Goal: Transaction & Acquisition: Obtain resource

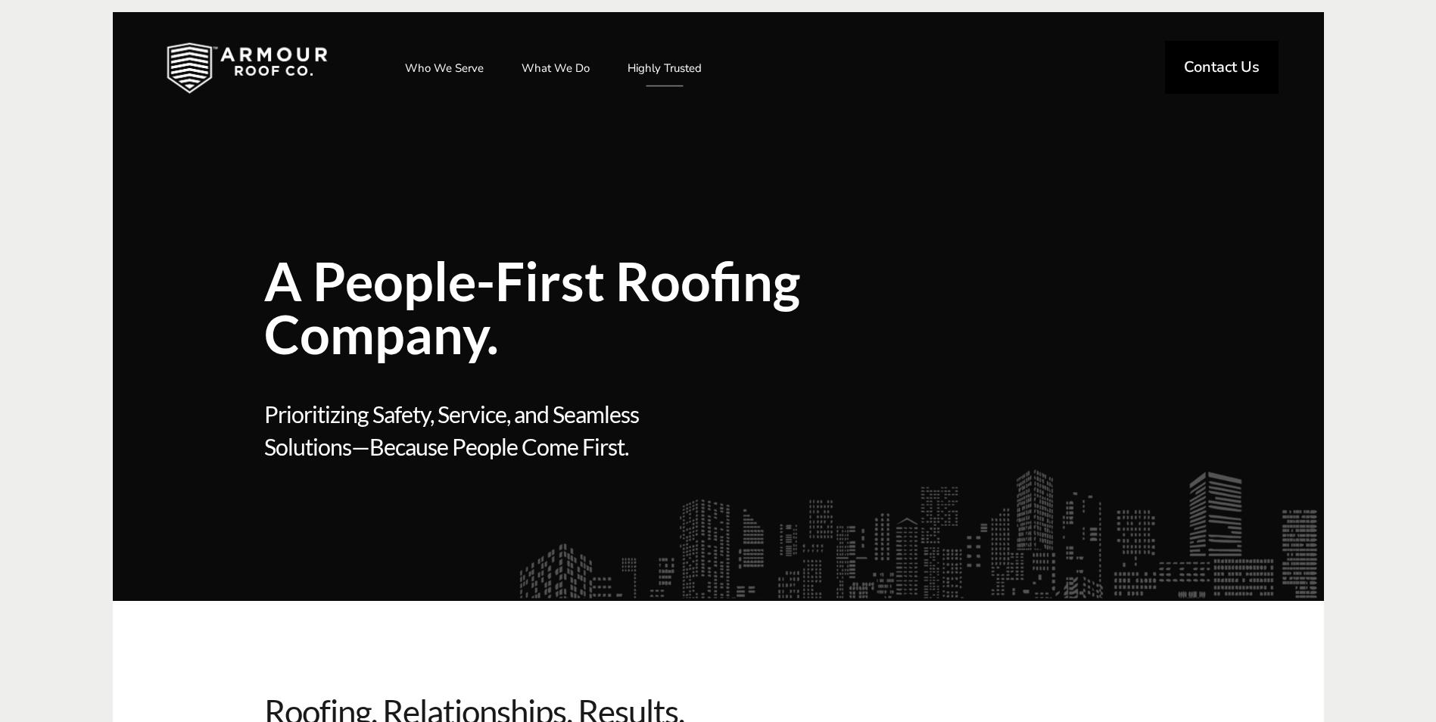
click at [1213, 65] on span "Contact Us" at bounding box center [1222, 67] width 76 height 15
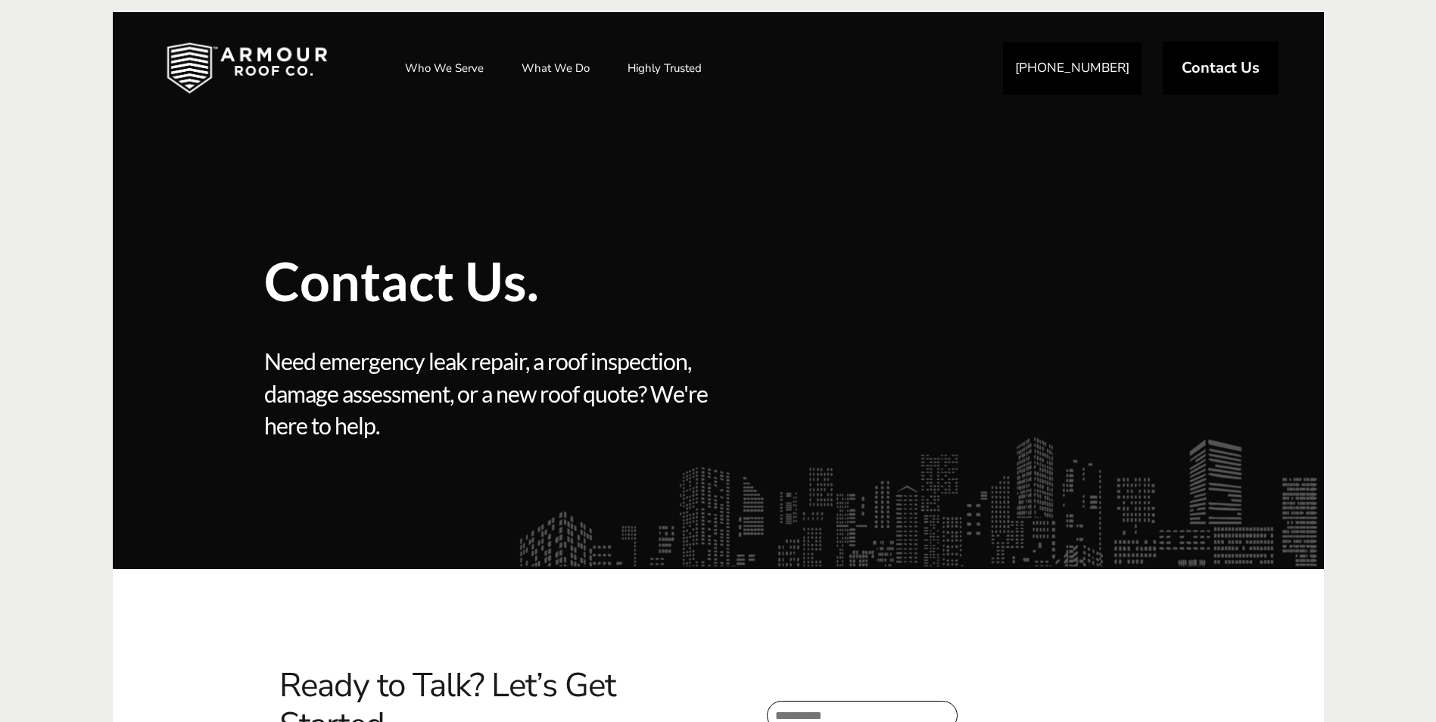
click at [1213, 65] on span "Contact Us" at bounding box center [1220, 68] width 78 height 15
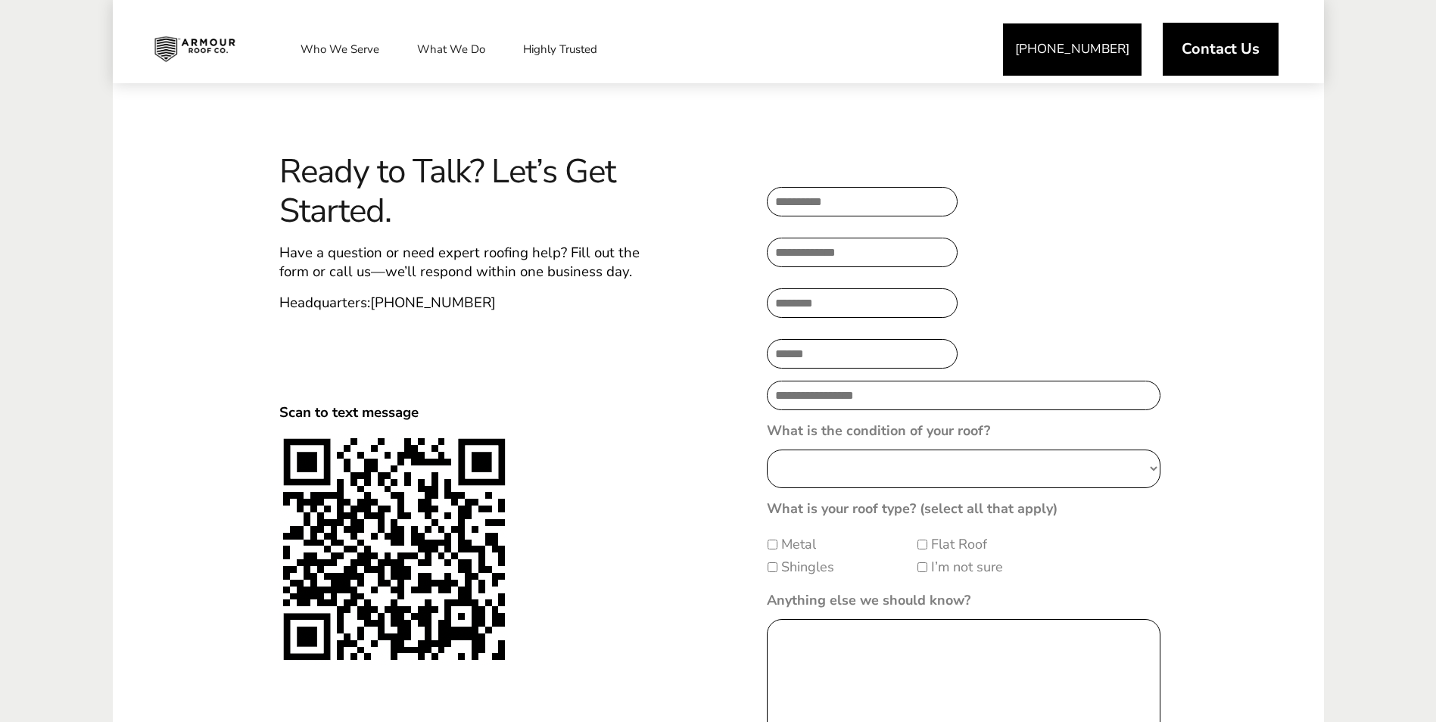
scroll to position [524, 0]
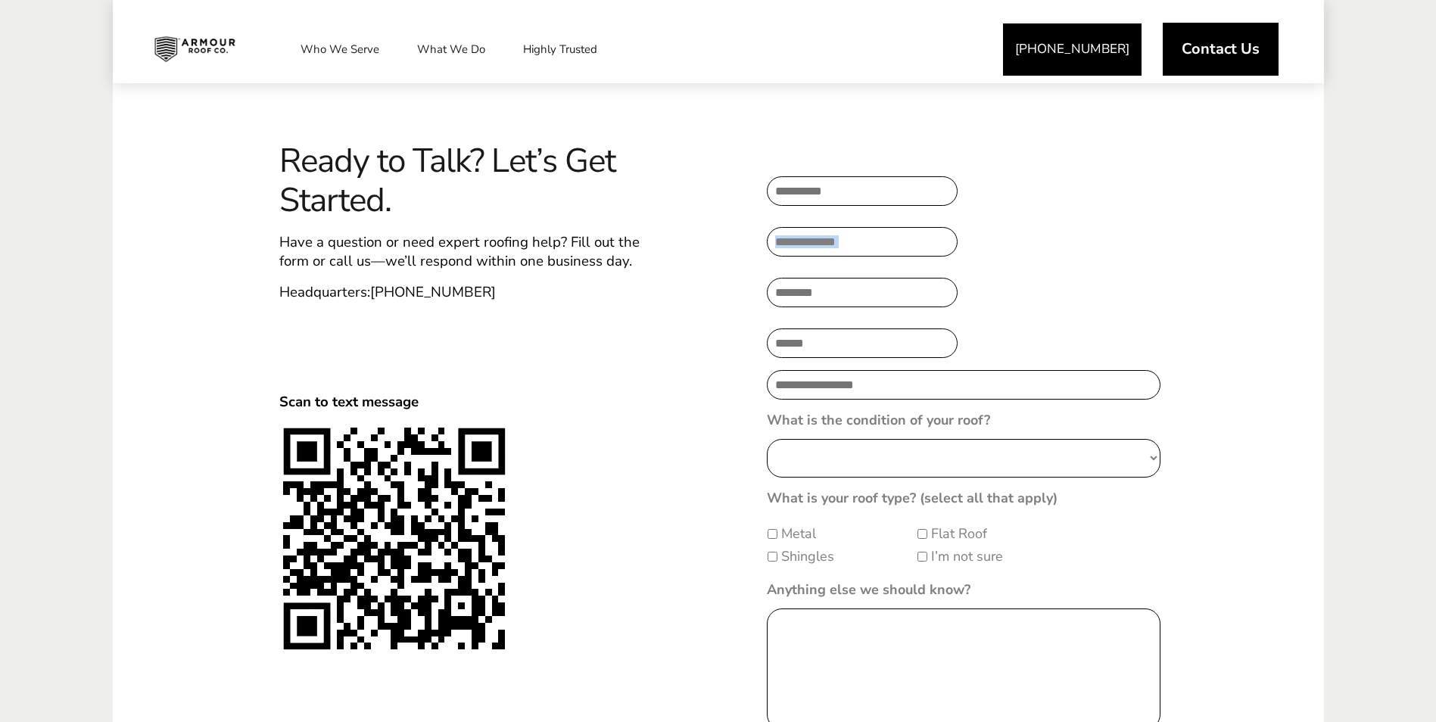
drag, startPoint x: 1433, startPoint y: 183, endPoint x: 1423, endPoint y: 263, distance: 80.8
click at [1423, 263] on body "Get A Quote 816-720-5412 Contact Us Who We Serve Service Areas Industry Experti…" at bounding box center [718, 730] width 1436 height 2509
drag, startPoint x: 1423, startPoint y: 263, endPoint x: 1417, endPoint y: 275, distance: 13.5
click at [1417, 275] on body "Get A Quote 816-720-5412 Contact Us Who We Serve Service Areas Industry Experti…" at bounding box center [718, 730] width 1436 height 2509
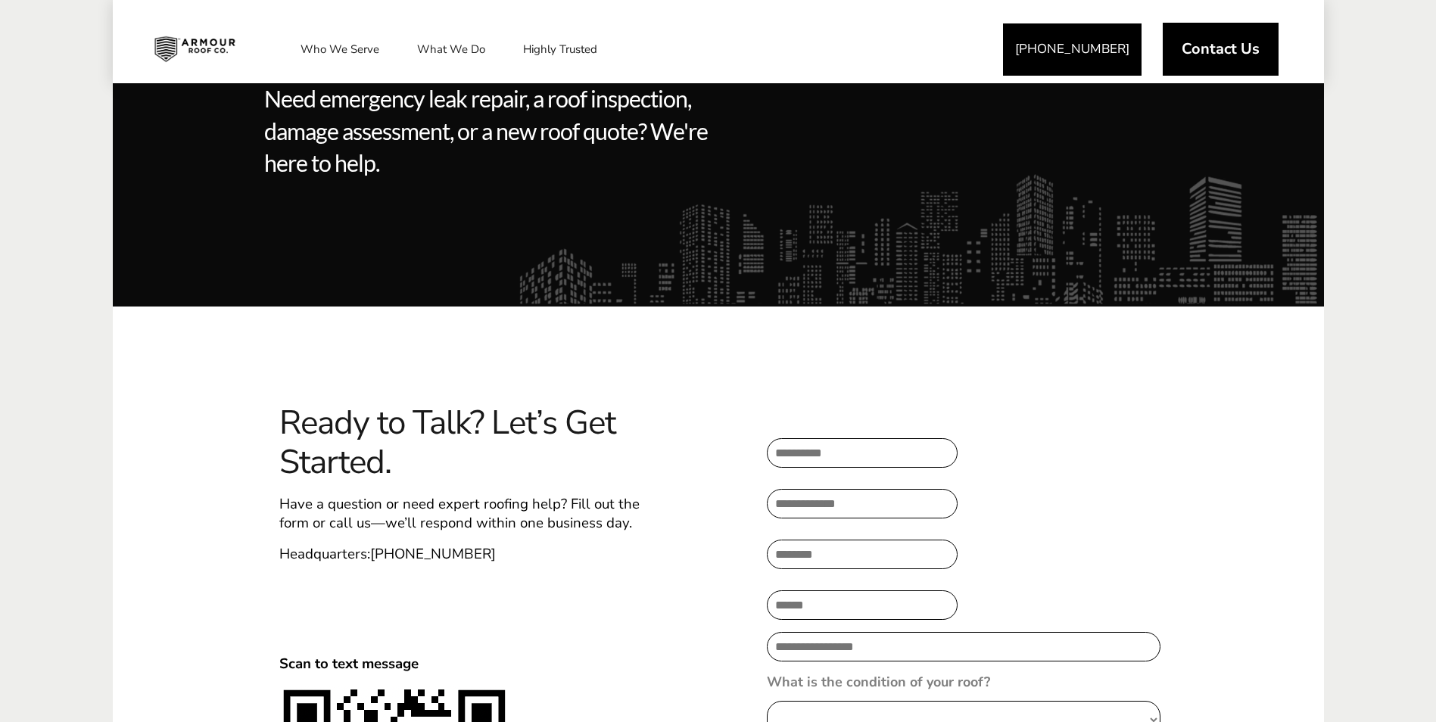
scroll to position [0, 0]
